Goal: Obtain resource: Obtain resource

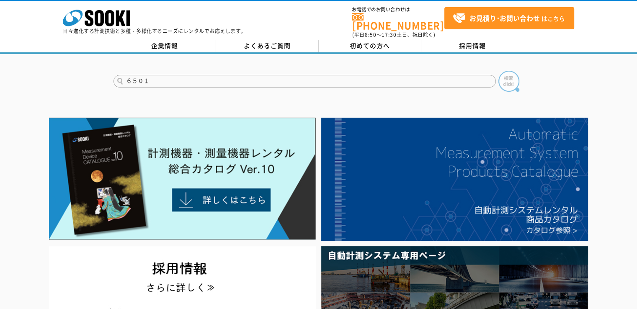
type input "６５０１"
click at [510, 73] on img at bounding box center [509, 81] width 21 height 21
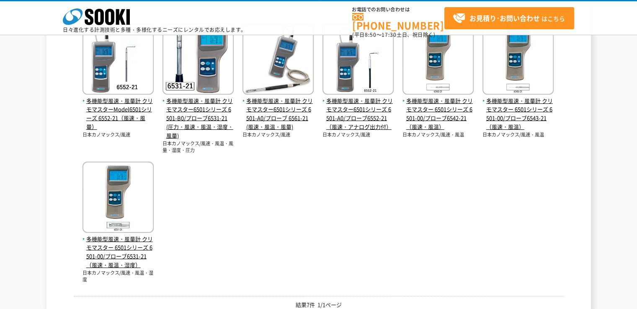
scroll to position [126, 0]
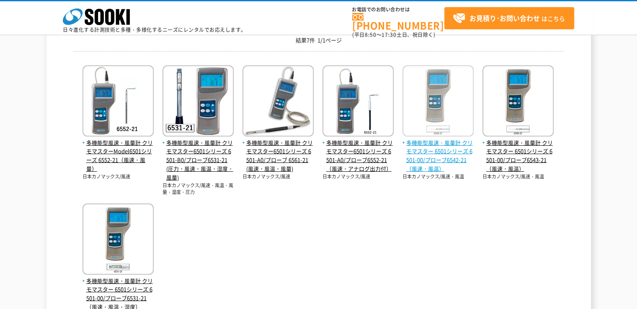
click at [436, 160] on span "多機能型風速・風量計 クリモマスター 6501シリーズ 6501-00/プローブ6542-21（風速・風温）" at bounding box center [438, 156] width 71 height 35
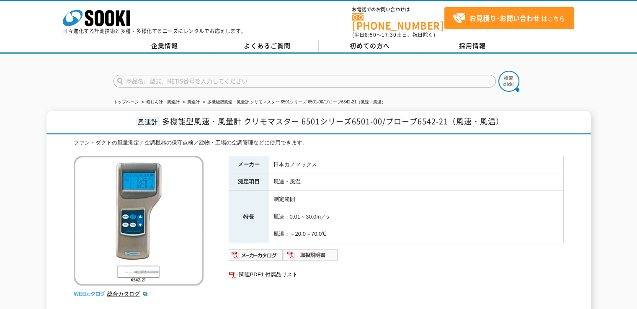
scroll to position [84, 0]
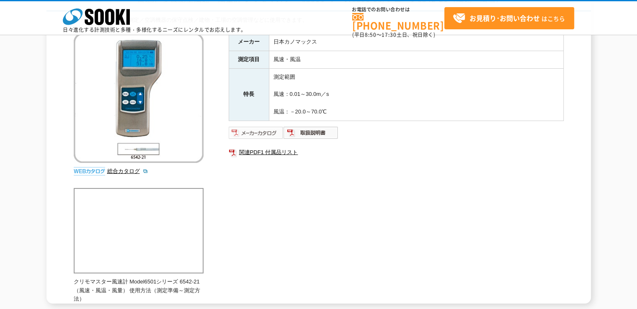
click at [249, 135] on img at bounding box center [256, 132] width 55 height 13
